Goal: Find specific page/section: Find specific page/section

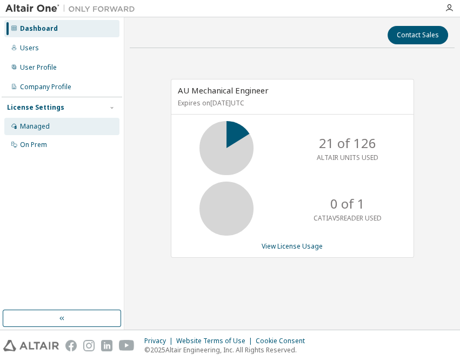
click at [34, 122] on div "Managed" at bounding box center [35, 126] width 30 height 9
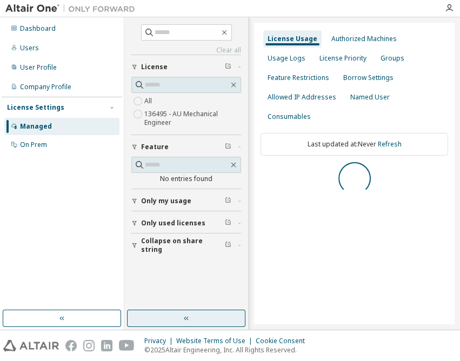
click at [178, 317] on button "button" at bounding box center [186, 318] width 118 height 17
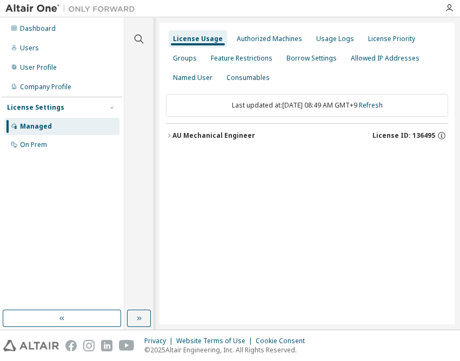
click at [307, 136] on div "AU Mechanical Engineer License ID: 136495" at bounding box center [311, 136] width 276 height 10
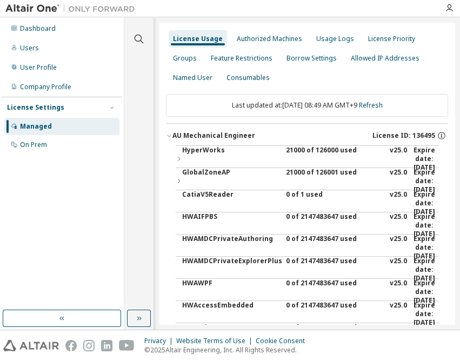
click at [301, 148] on div "21000 of 126000 used" at bounding box center [334, 159] width 97 height 26
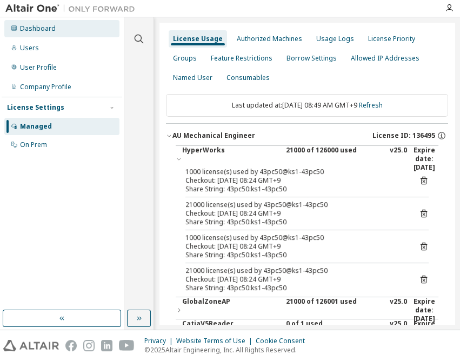
click at [50, 31] on div "Dashboard" at bounding box center [38, 28] width 36 height 9
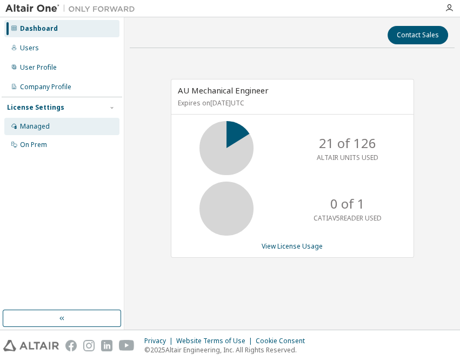
click at [47, 128] on div "Managed" at bounding box center [35, 126] width 30 height 9
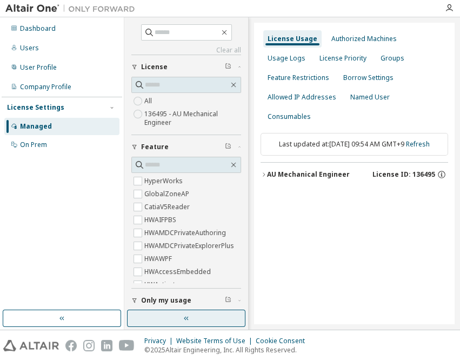
click at [176, 324] on button "button" at bounding box center [186, 318] width 118 height 17
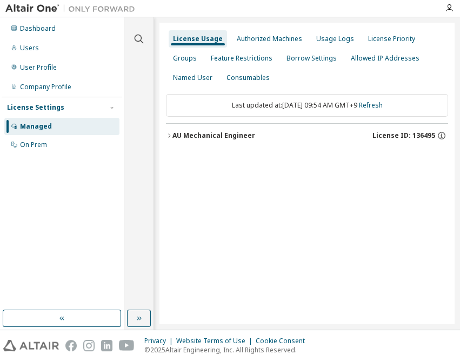
click at [233, 136] on div "AU Mechanical Engineer" at bounding box center [214, 135] width 83 height 9
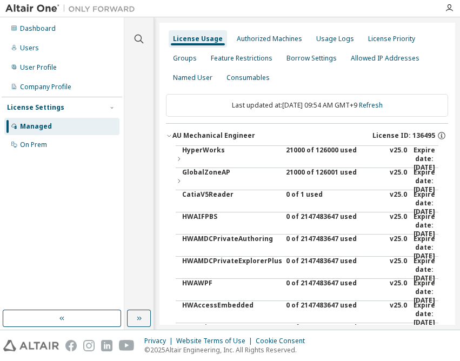
click at [323, 152] on div "21000 of 126000 used" at bounding box center [334, 159] width 97 height 26
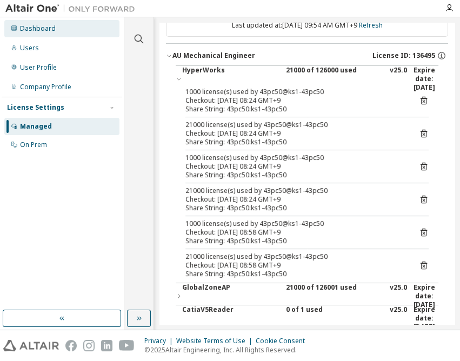
scroll to position [49, 0]
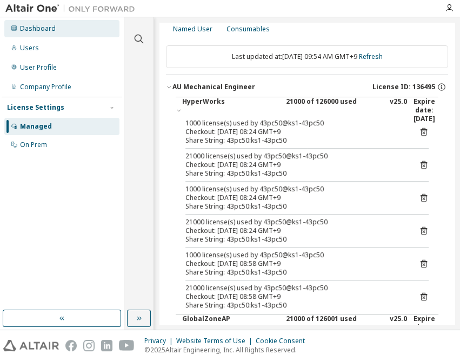
click at [52, 30] on div "Dashboard" at bounding box center [38, 28] width 36 height 9
